Goal: Task Accomplishment & Management: Manage account settings

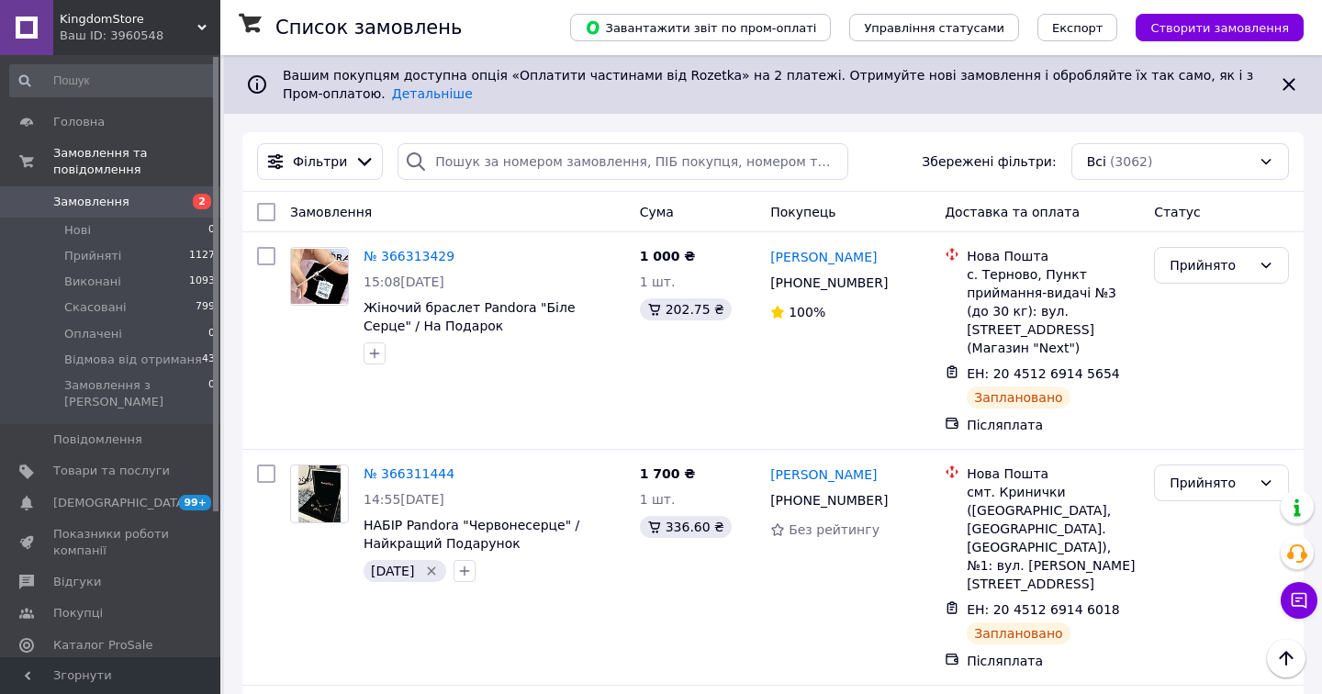
scroll to position [3361, 0]
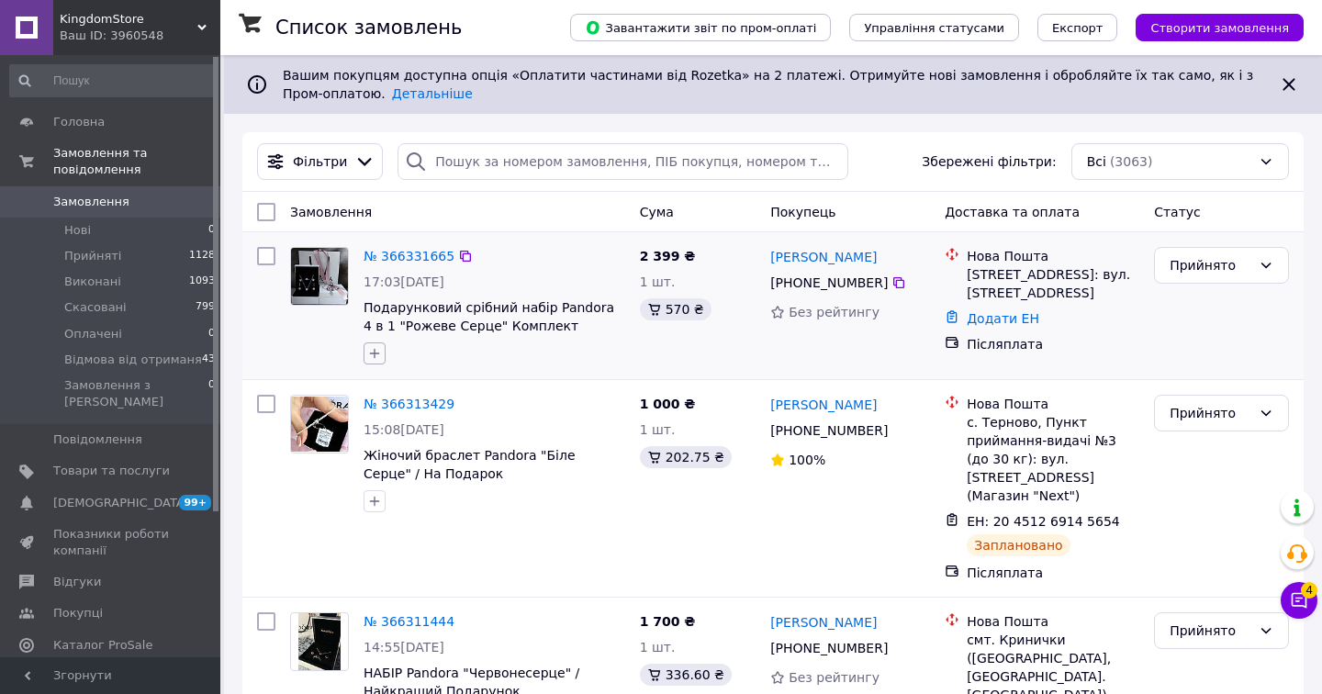
click at [365, 351] on button "button" at bounding box center [375, 353] width 22 height 22
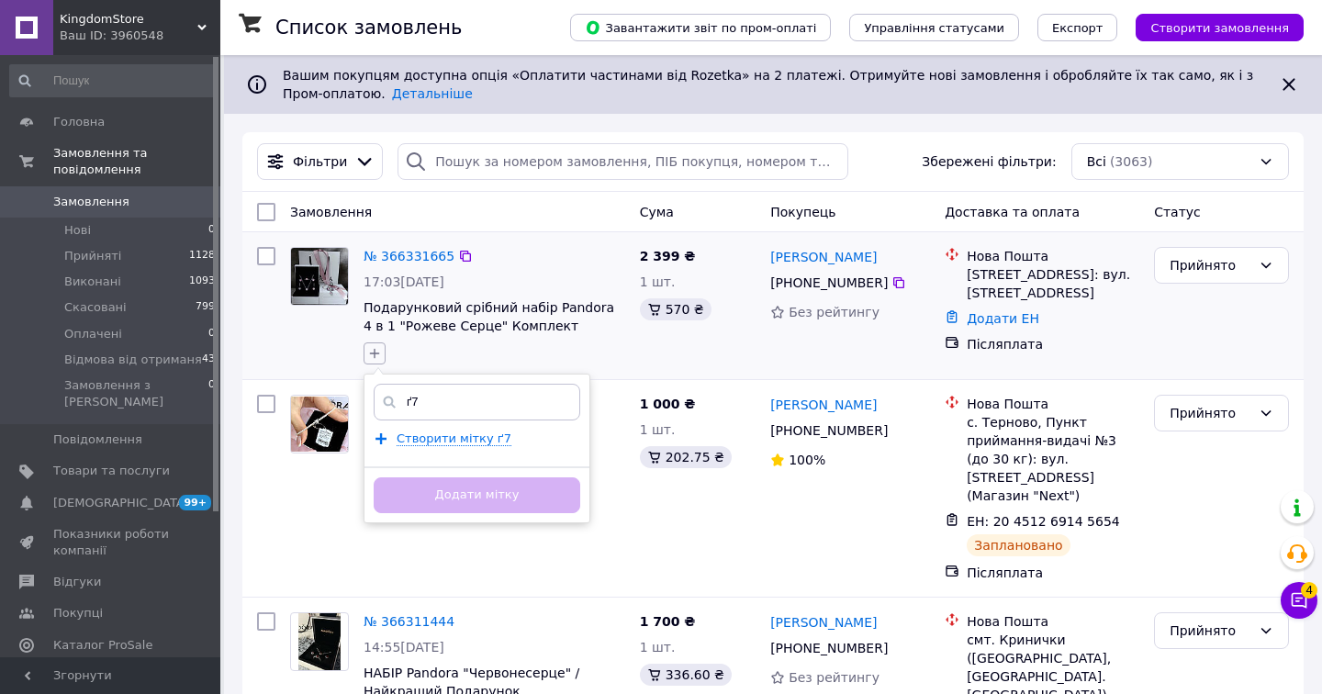
type input "ґ"
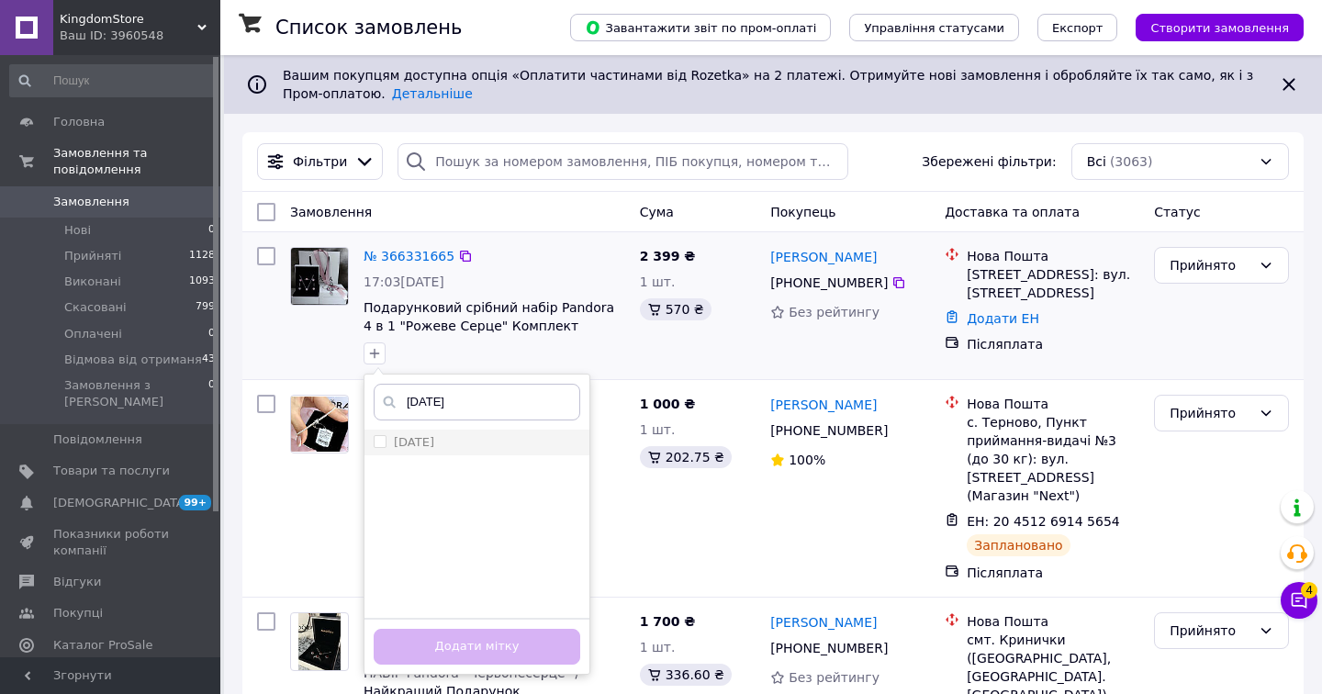
type input "[DATE]"
click at [380, 451] on label "[DATE]" at bounding box center [404, 442] width 61 height 17
click at [380, 447] on input "[DATE]" at bounding box center [380, 441] width 12 height 12
click at [380, 435] on input "[DATE]" at bounding box center [380, 441] width 12 height 12
checkbox input "true"
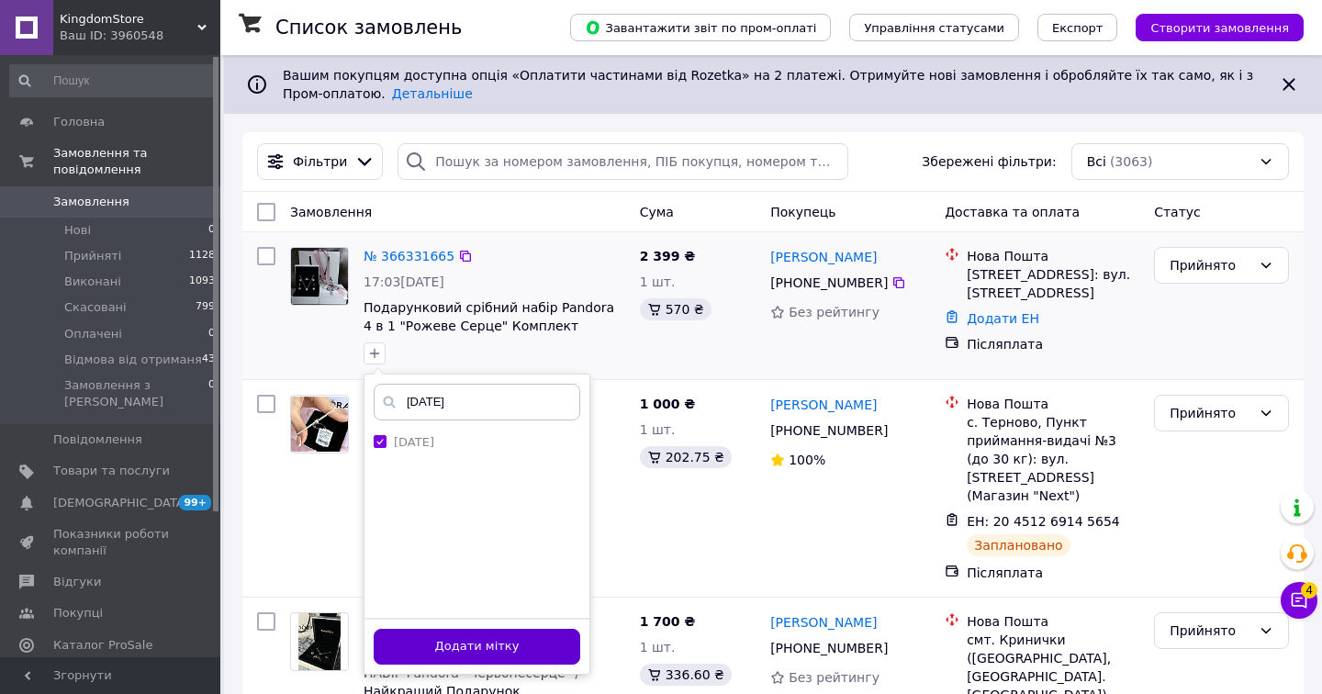
click at [458, 656] on button "Додати мітку" at bounding box center [477, 647] width 207 height 36
